Goal: Task Accomplishment & Management: Complete application form

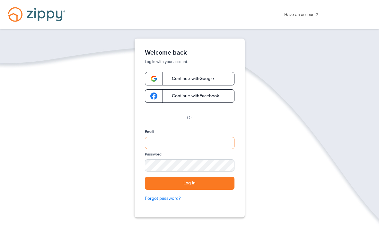
click at [182, 142] on input "Email" at bounding box center [190, 143] width 90 height 12
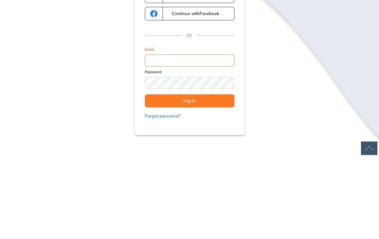
type input "**********"
click at [190, 177] on button "Log in" at bounding box center [190, 183] width 90 height 13
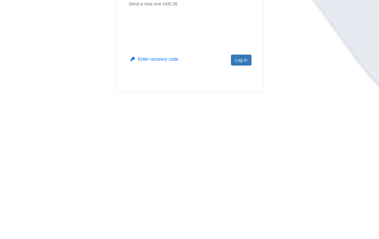
type input "******"
click at [245, 190] on button "Log in" at bounding box center [241, 195] width 21 height 11
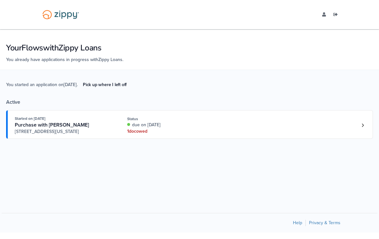
click at [365, 130] on link "Loan number 4216347" at bounding box center [363, 126] width 10 height 10
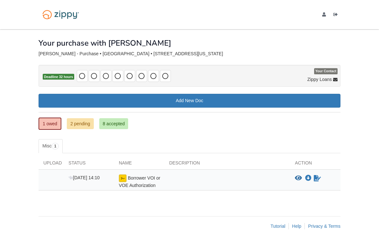
scroll to position [3, 0]
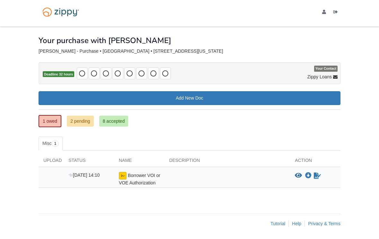
click at [329, 189] on div "Upload Status Name Description Action [DATE] 14:10 Borrower VOI or VOE Authoriz…" at bounding box center [190, 173] width 302 height 44
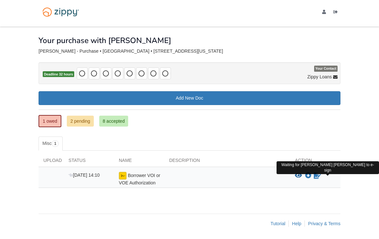
click at [344, 197] on div "× × × Pending Add Document Notice document will be included in the email sent t…" at bounding box center [190, 130] width 312 height 207
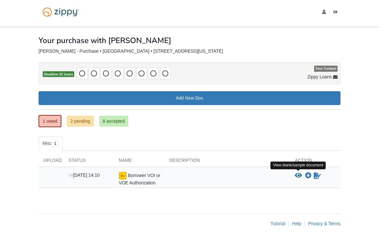
click at [299, 176] on icon "View Borrower VOI or VOE Authorization" at bounding box center [298, 176] width 7 height 6
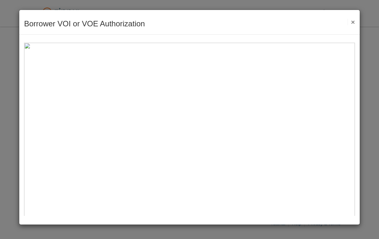
scroll to position [0, 0]
